Goal: Information Seeking & Learning: Learn about a topic

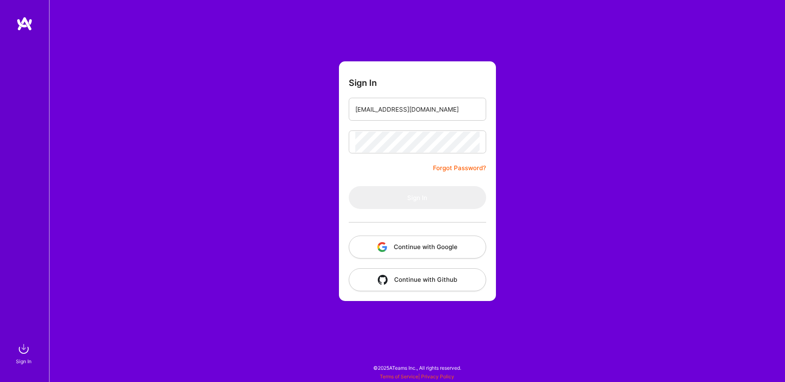
type input "eliromm@gmail.com"
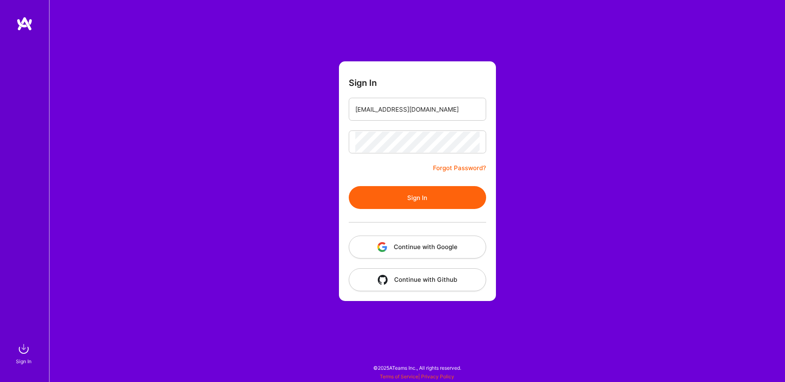
click at [406, 197] on button "Sign In" at bounding box center [417, 197] width 137 height 23
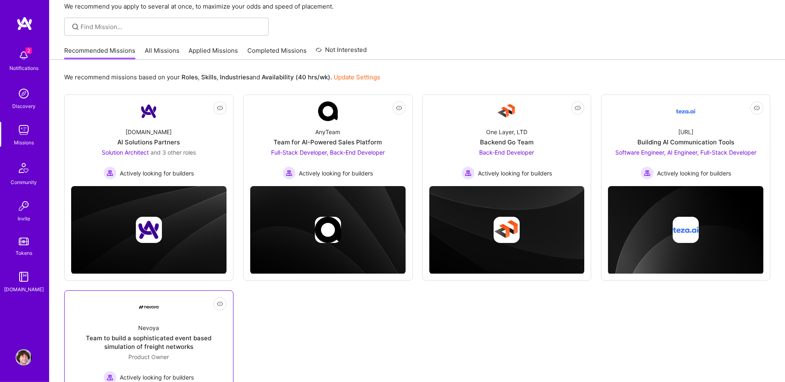
scroll to position [45, 0]
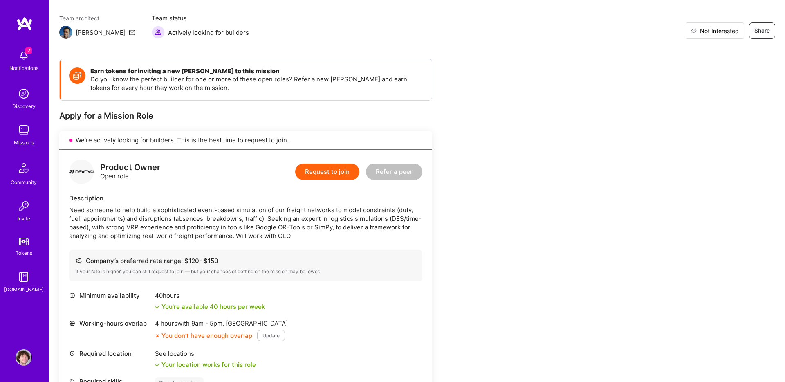
scroll to position [65, 0]
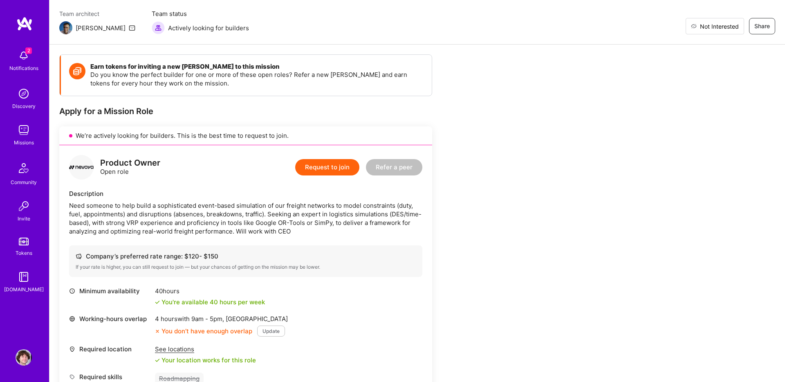
click at [724, 27] on span "Not Interested" at bounding box center [719, 26] width 39 height 9
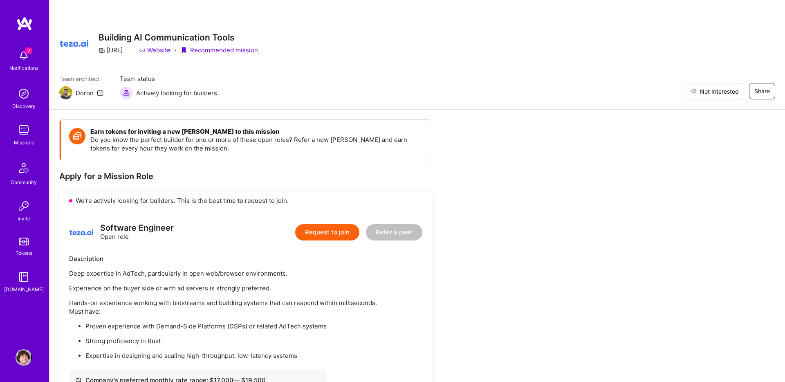
click at [729, 92] on span "Not Interested" at bounding box center [719, 91] width 39 height 9
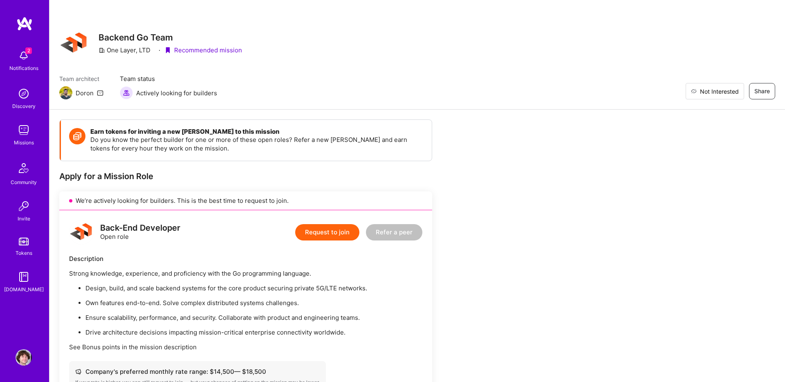
click at [731, 90] on span "Not Interested" at bounding box center [719, 91] width 39 height 9
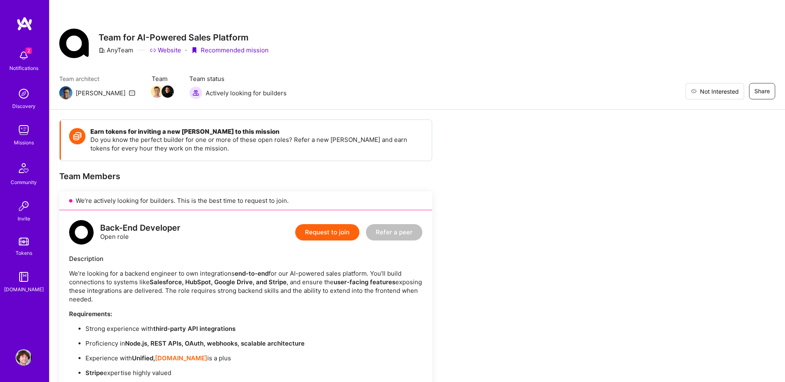
click at [713, 92] on span "Not Interested" at bounding box center [719, 91] width 39 height 9
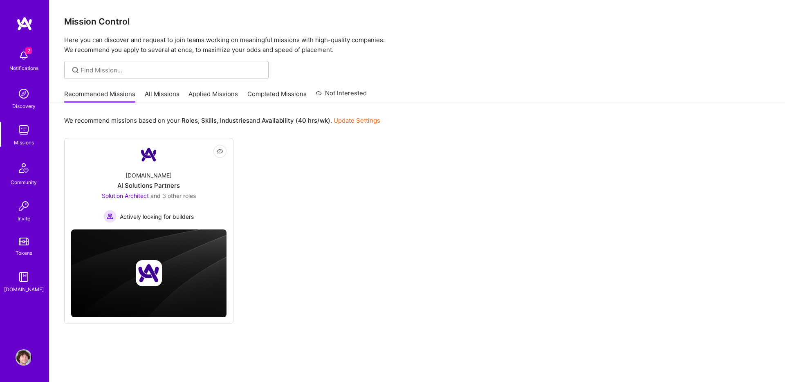
click at [19, 64] on div "Notifications" at bounding box center [23, 68] width 29 height 9
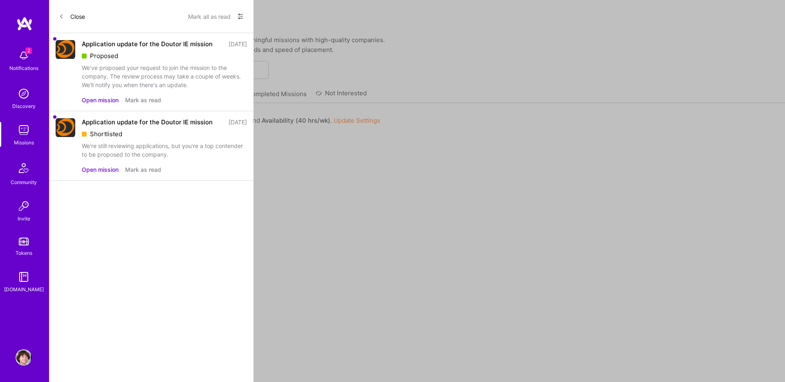
click at [220, 14] on button "Mark all as read" at bounding box center [209, 16] width 43 height 13
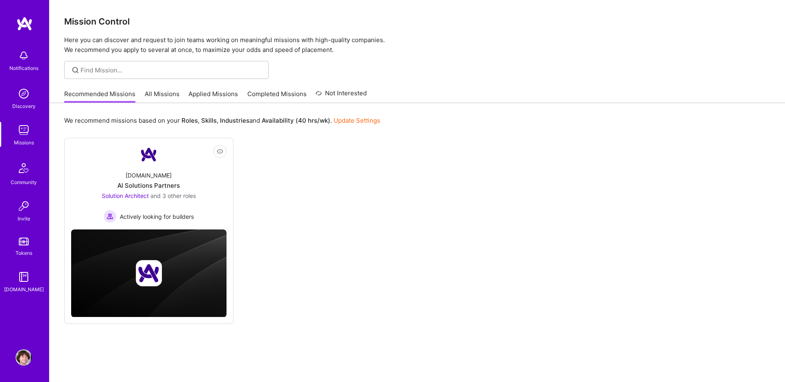
click at [392, 63] on div "Notifications Discovery Missions Community Invite Tokens A.Guide Profile Close …" at bounding box center [392, 202] width 785 height 404
click at [155, 91] on link "All Missions" at bounding box center [162, 96] width 35 height 13
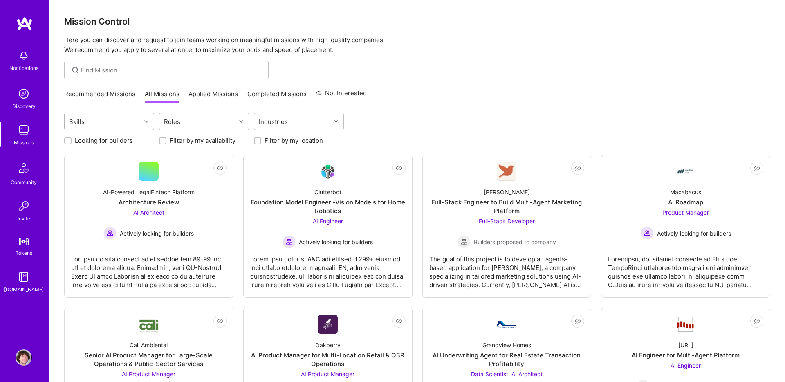
click at [146, 124] on div at bounding box center [147, 121] width 13 height 11
click at [146, 123] on icon at bounding box center [146, 121] width 4 height 4
click at [70, 141] on input "Looking for builders" at bounding box center [69, 141] width 6 height 6
checkbox input "true"
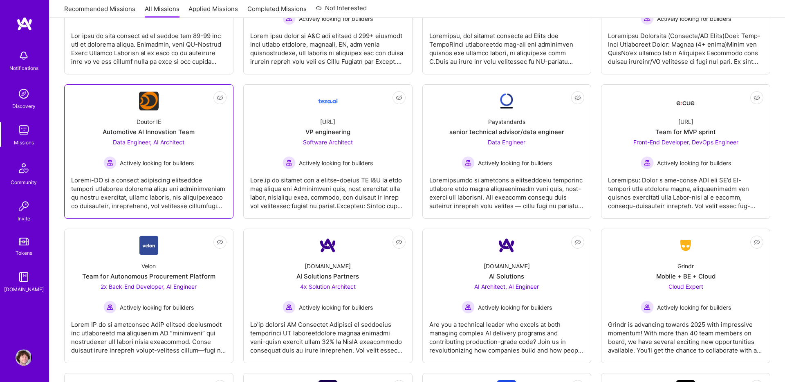
scroll to position [2, 0]
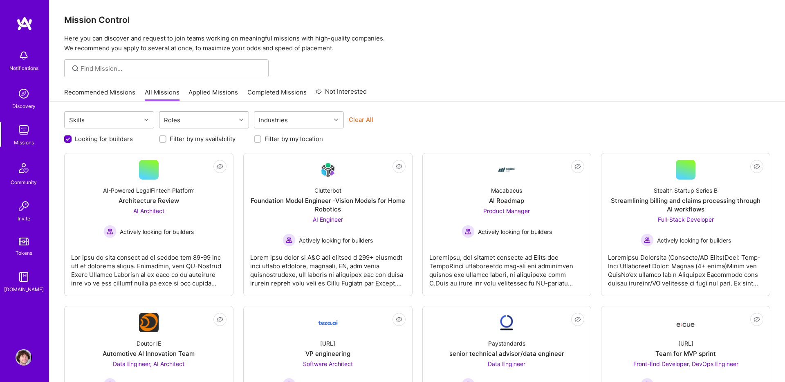
click at [242, 120] on icon at bounding box center [241, 120] width 4 height 4
click at [241, 120] on icon at bounding box center [241, 120] width 4 height 4
click at [259, 139] on input "Filter by my location" at bounding box center [259, 140] width 6 height 6
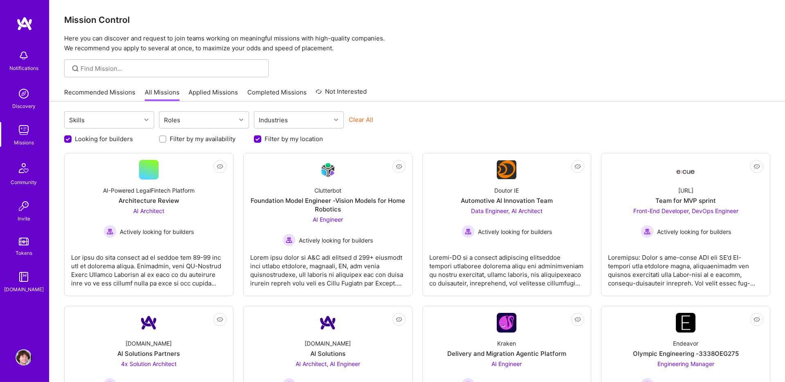
click at [258, 139] on input "Filter by my location" at bounding box center [258, 139] width 7 height 7
checkbox input "false"
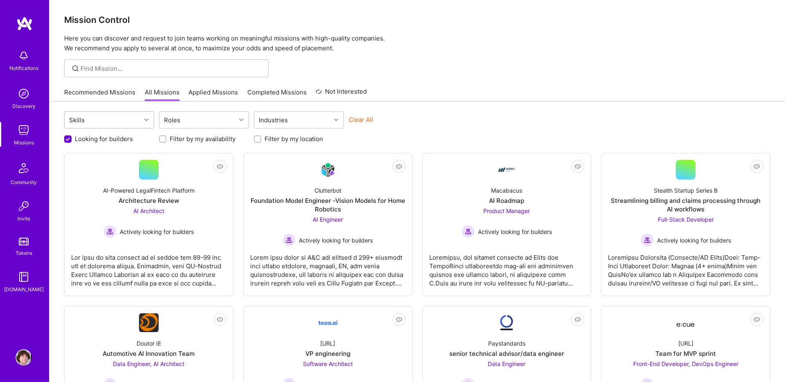
click at [144, 119] on div at bounding box center [147, 119] width 13 height 11
click at [164, 141] on input "Filter by my availability" at bounding box center [164, 140] width 6 height 6
click at [163, 141] on input "Filter by my availability" at bounding box center [163, 139] width 7 height 7
checkbox input "false"
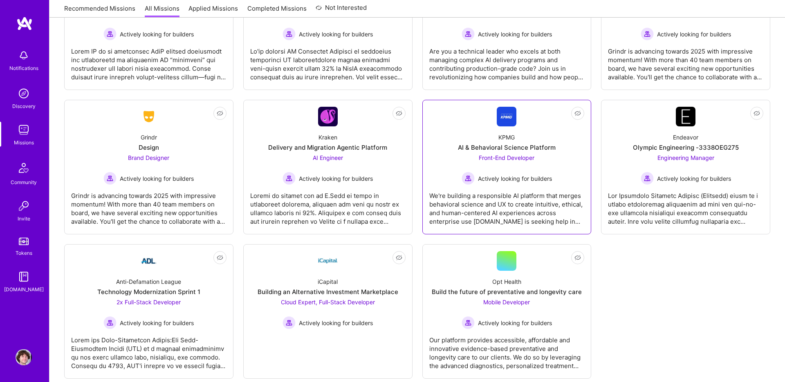
scroll to position [513, 0]
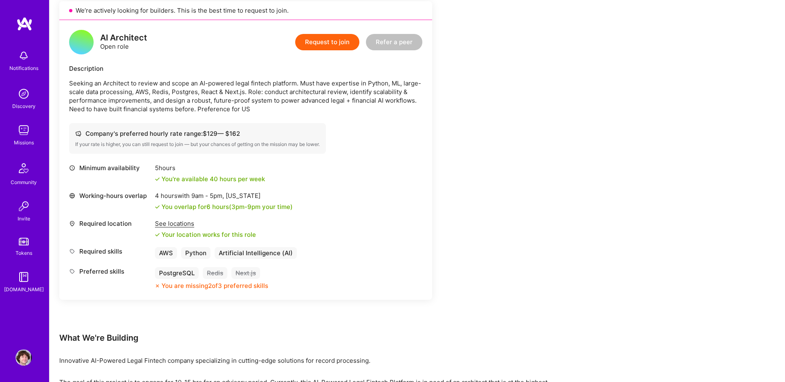
scroll to position [186, 0]
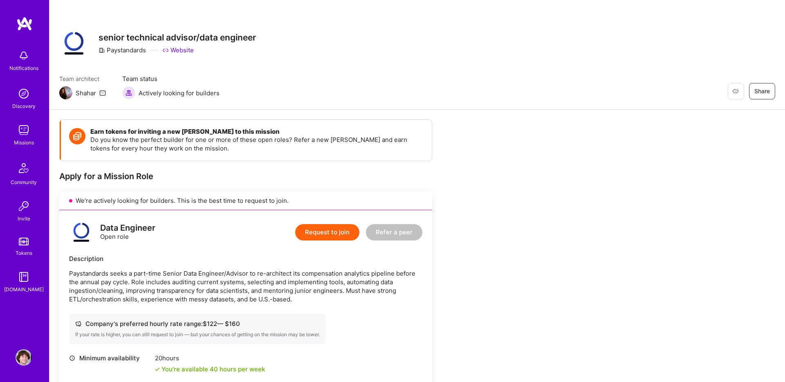
scroll to position [220, 0]
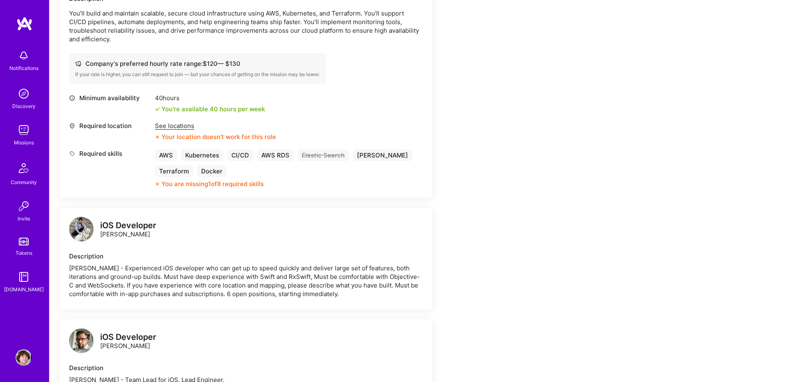
scroll to position [256, 0]
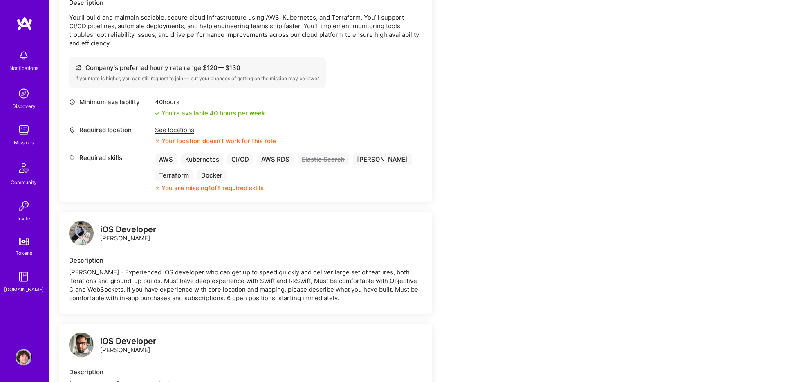
click at [163, 126] on div "See locations" at bounding box center [215, 130] width 121 height 9
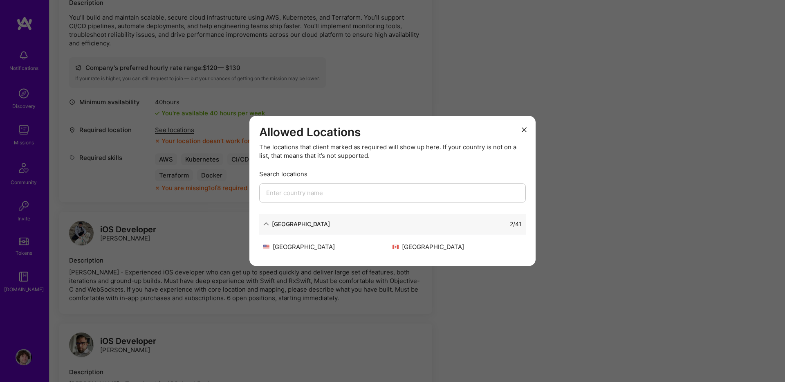
click at [162, 123] on div "Allowed Locations The locations that client marked as required will show up her…" at bounding box center [392, 191] width 785 height 382
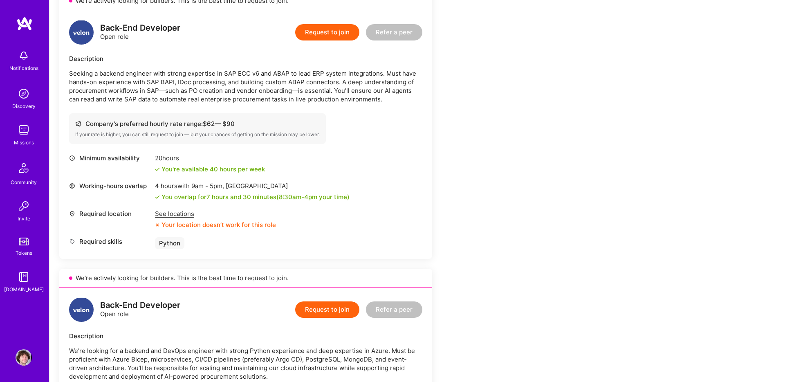
scroll to position [239, 0]
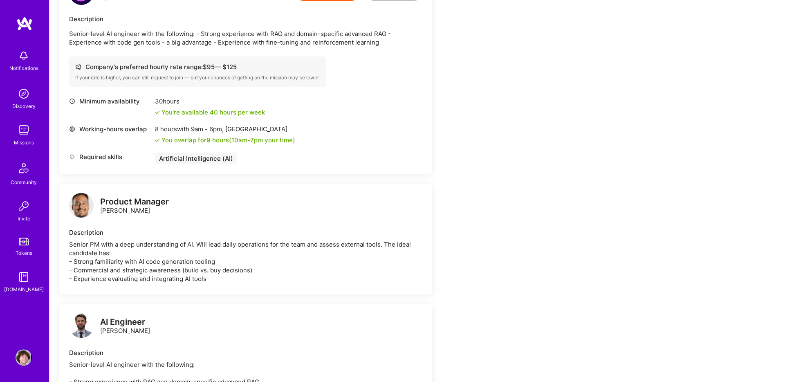
scroll to position [238, 0]
